Goal: Information Seeking & Learning: Learn about a topic

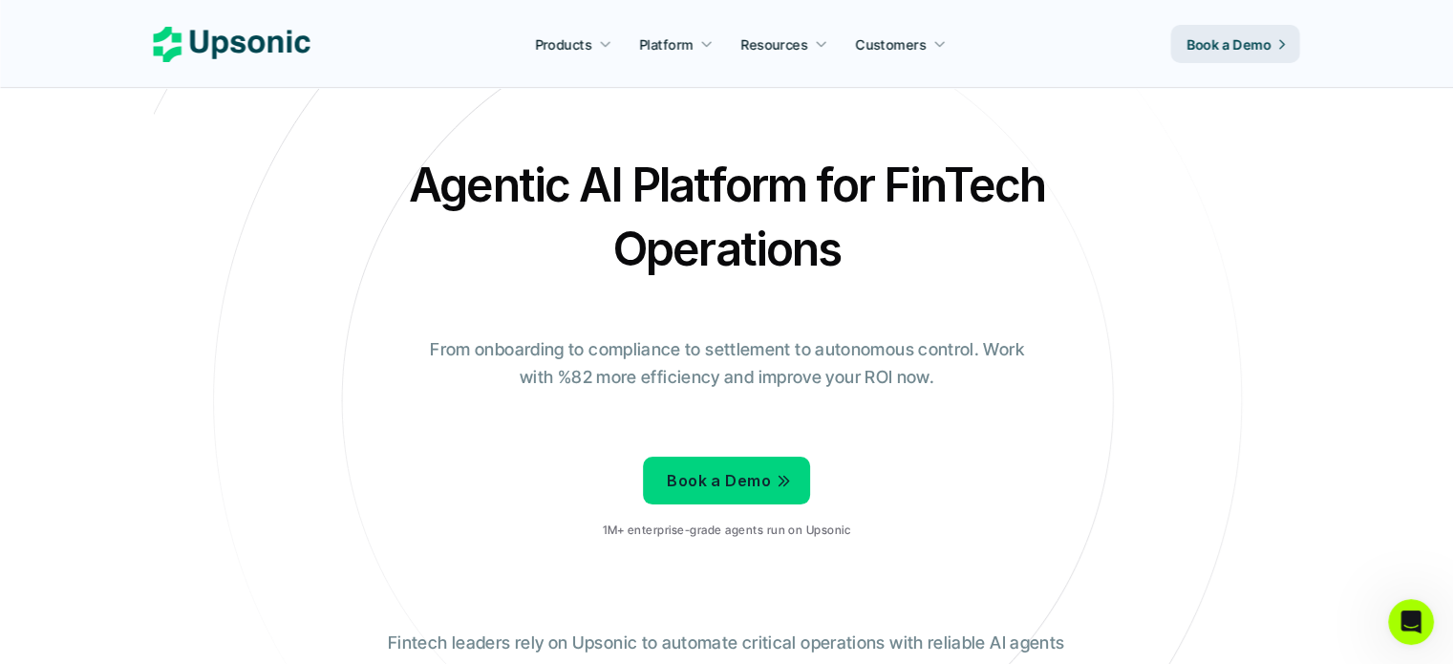
drag, startPoint x: 424, startPoint y: 352, endPoint x: 818, endPoint y: 394, distance: 395.8
click at [815, 395] on div "Agentic AI Platform for FinTech Operations From onboarding to compliance to set…" at bounding box center [727, 353] width 1118 height 401
click at [932, 419] on div "Agentic AI Platform for FinTech Operations From onboarding to compliance to set…" at bounding box center [727, 353] width 1118 height 401
click at [523, 351] on p "From onboarding to compliance to settlement to autonomous control. Work with %8…" at bounding box center [726, 363] width 621 height 55
click at [523, 347] on p "From onboarding to compliance to settlement to autonomous control. Work with %8…" at bounding box center [726, 363] width 621 height 55
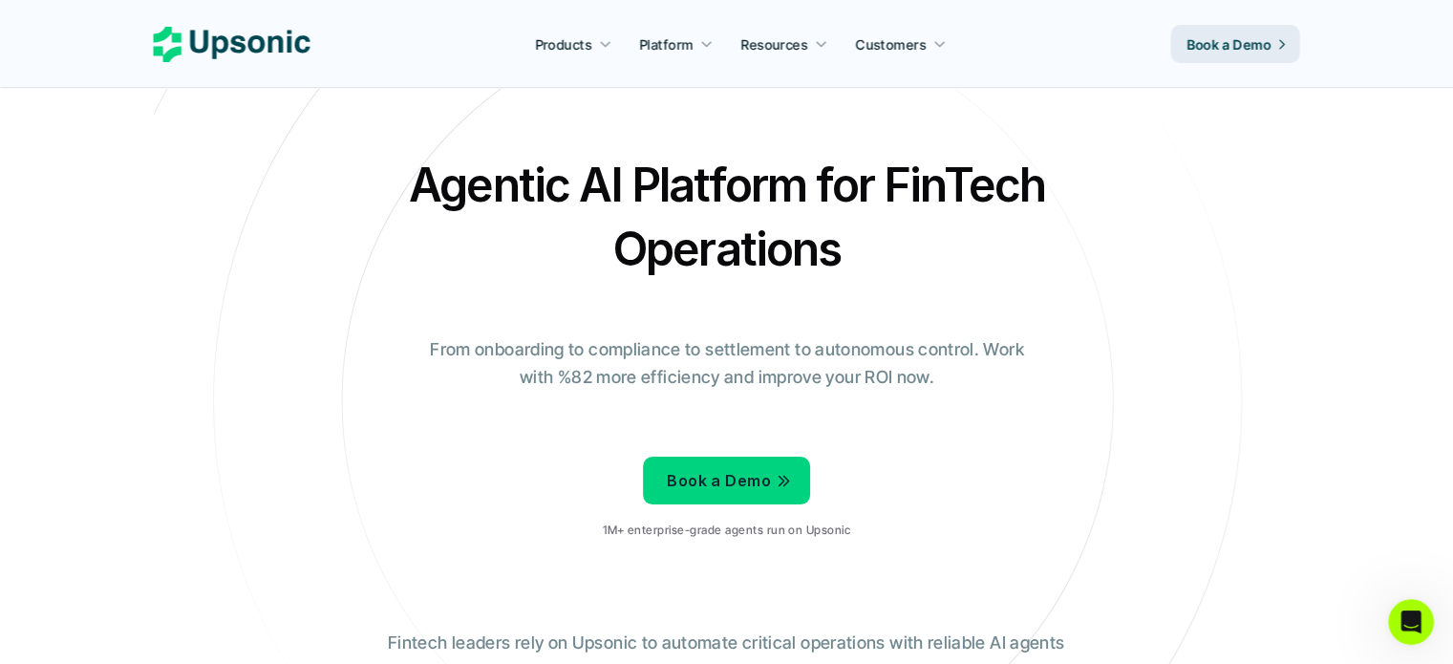
click at [522, 347] on p "From onboarding to compliance to settlement to autonomous control. Work with %8…" at bounding box center [726, 363] width 621 height 55
click at [518, 350] on p "From onboarding to compliance to settlement to autonomous control. Work with %8…" at bounding box center [726, 363] width 621 height 55
click at [867, 369] on p "From onboarding to compliance to settlement to autonomous control. Work with %8…" at bounding box center [726, 363] width 621 height 55
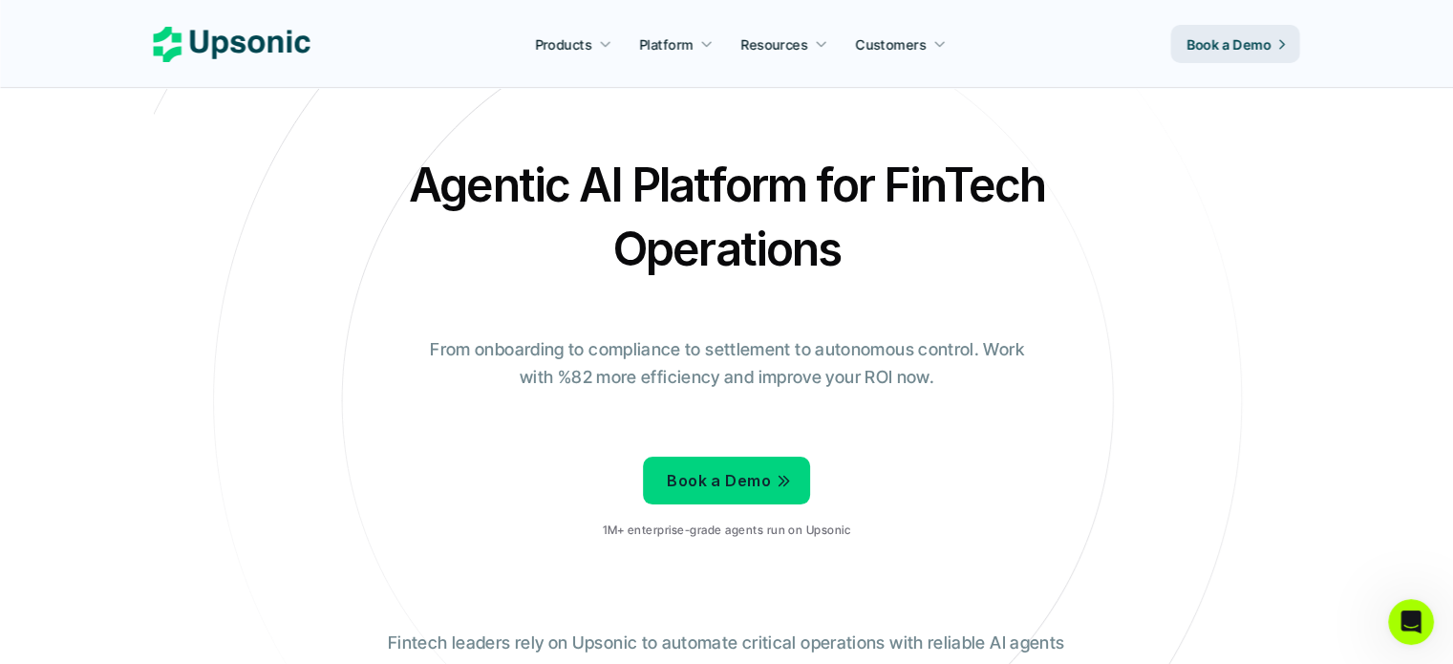
drag, startPoint x: 864, startPoint y: 370, endPoint x: 739, endPoint y: 399, distance: 128.6
click at [741, 399] on div "Agentic AI Platform for FinTech Operations From onboarding to compliance to set…" at bounding box center [727, 353] width 1118 height 401
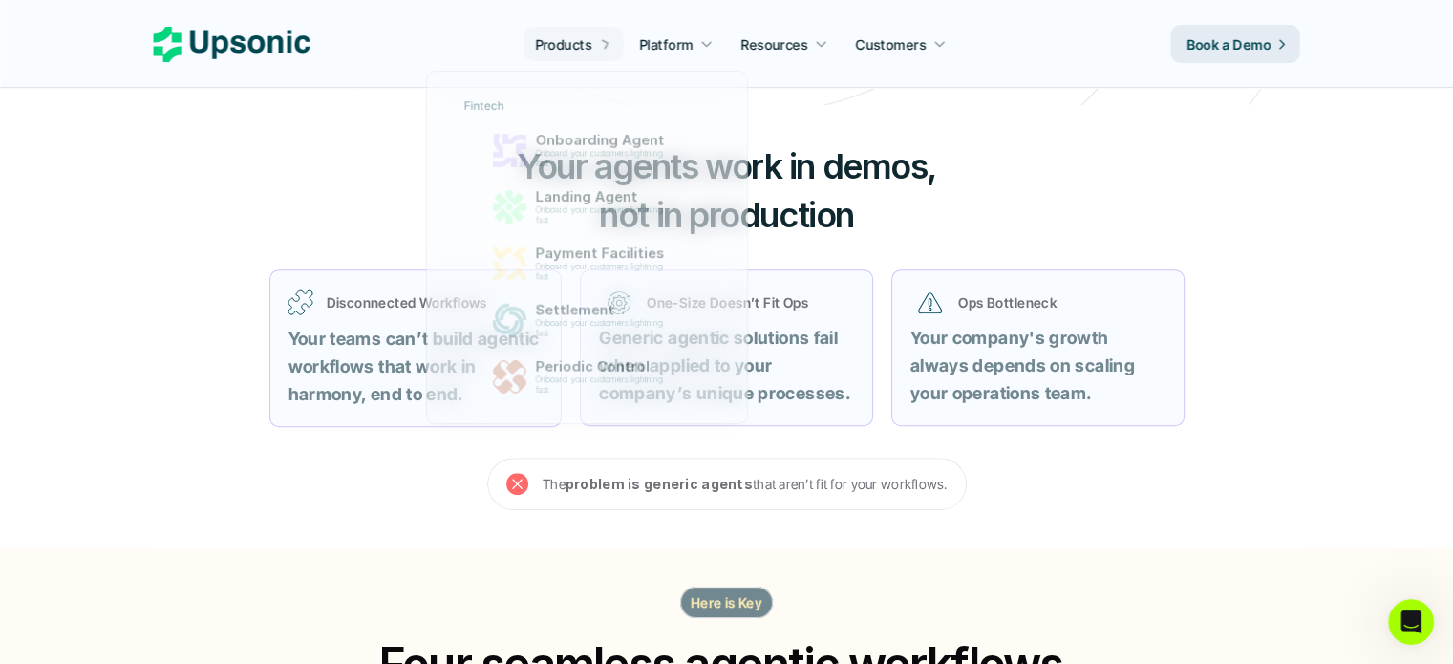
scroll to position [287, 0]
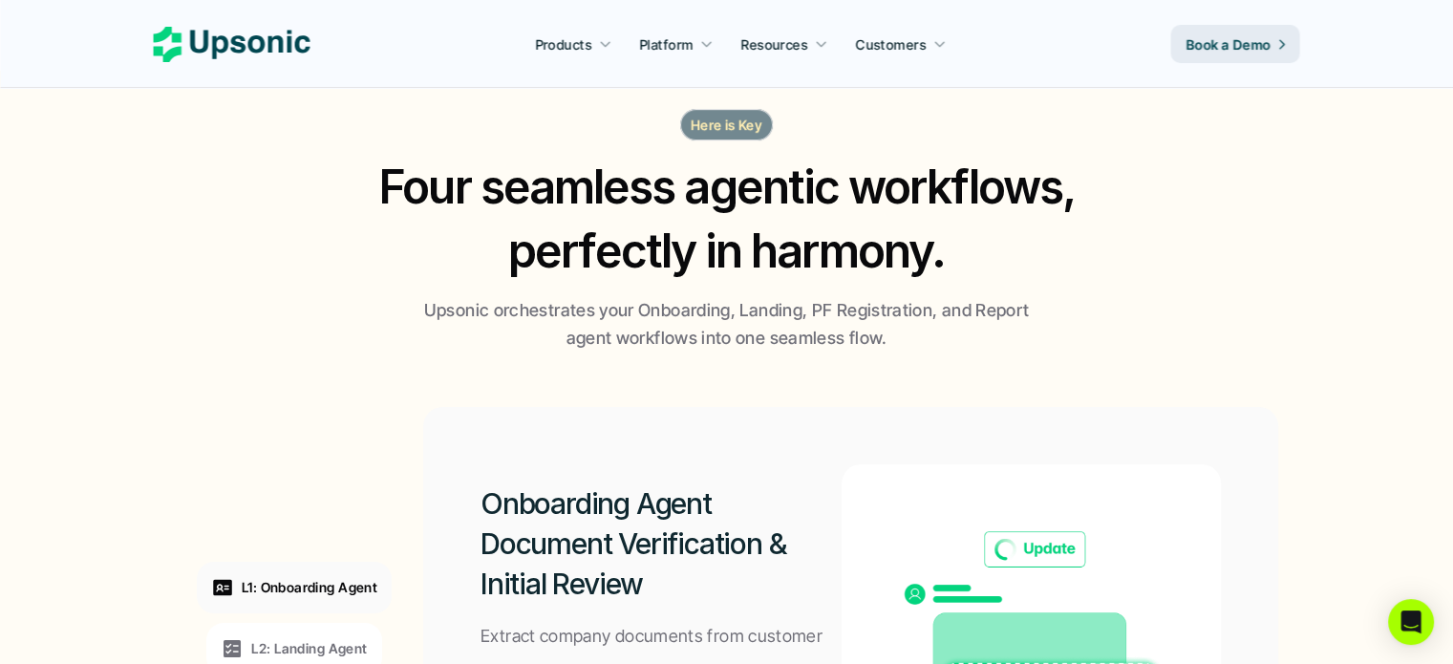
scroll to position [1433, 0]
